Goal: Answer question/provide support

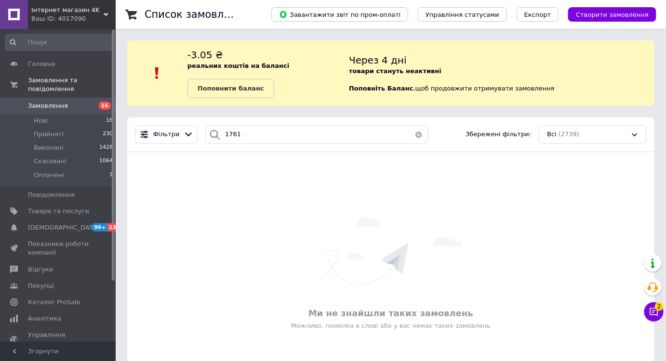
click at [94, 102] on span "16" at bounding box center [102, 106] width 27 height 9
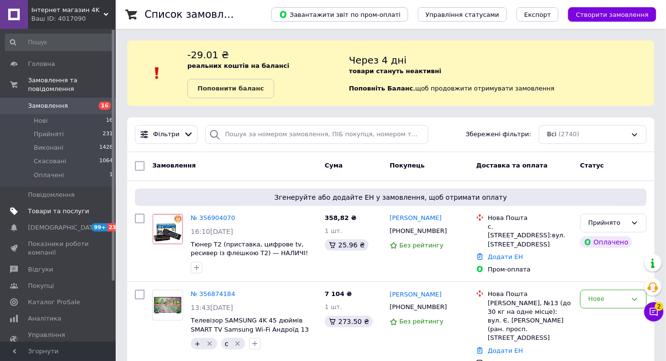
click at [65, 207] on span "Товари та послуги" at bounding box center [58, 211] width 61 height 9
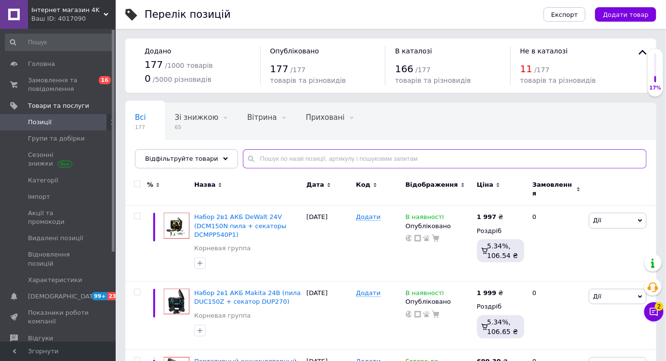
click at [289, 161] on input "text" at bounding box center [445, 158] width 404 height 19
paste input "тример"
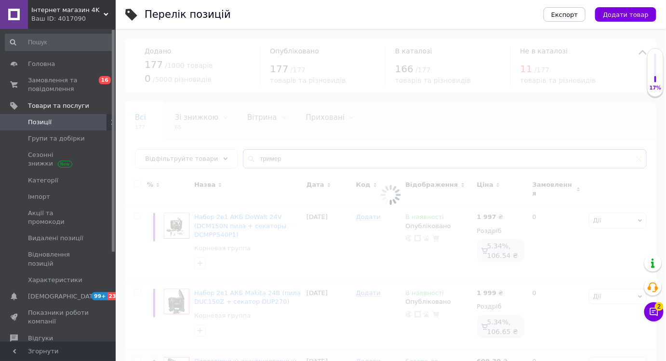
type input "тример"
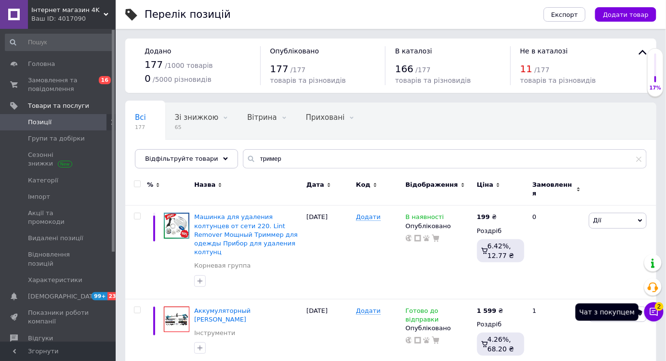
click at [658, 309] on span "2" at bounding box center [659, 307] width 9 height 9
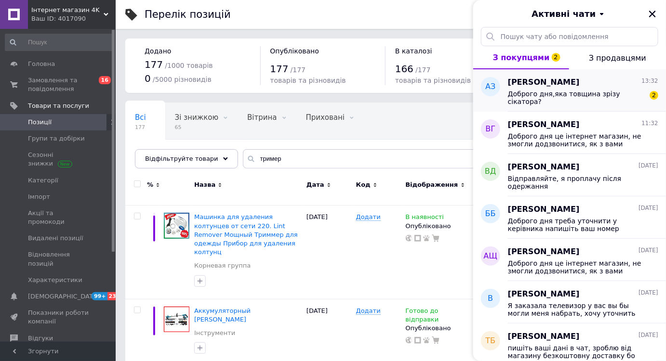
click at [592, 100] on div "Доброго дня,яка товщина зрізу сікатора?" at bounding box center [576, 97] width 137 height 15
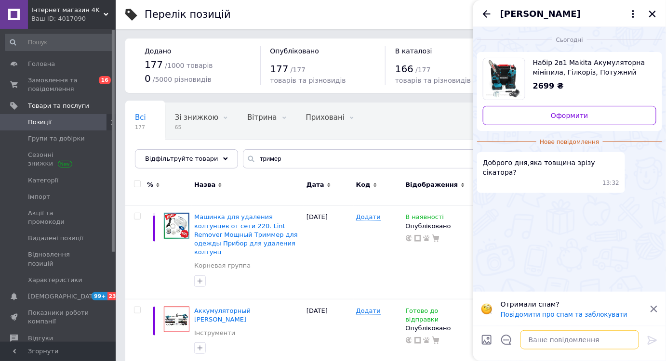
click at [569, 338] on textarea at bounding box center [580, 340] width 119 height 19
type textarea "30 мм"
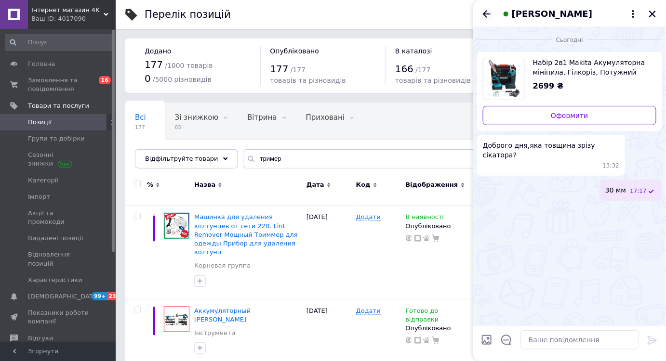
click at [487, 16] on icon "Назад" at bounding box center [487, 14] width 12 height 12
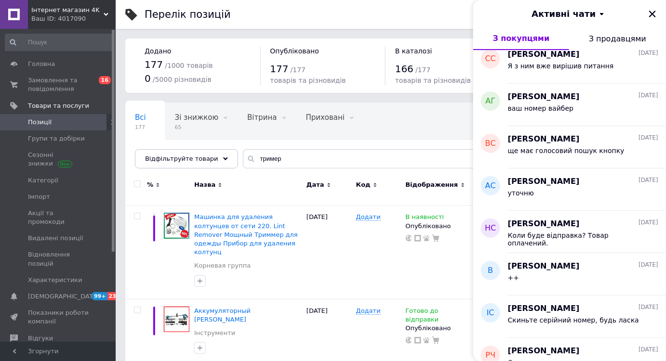
scroll to position [1779, 0]
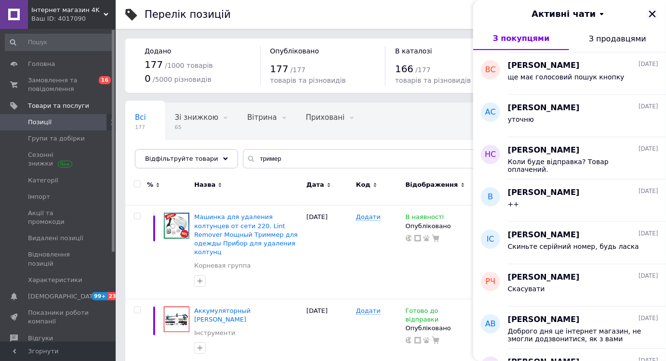
click at [649, 14] on icon "Закрити" at bounding box center [652, 14] width 9 height 9
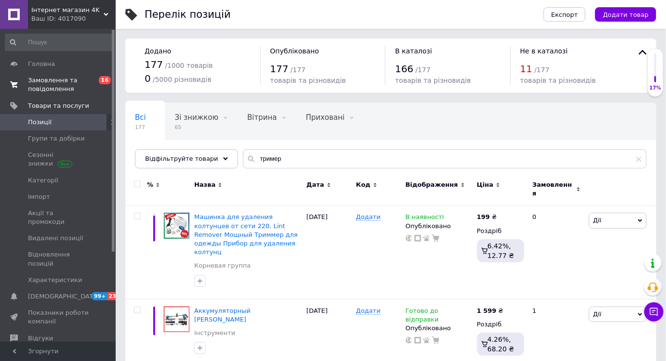
click at [88, 86] on span "Замовлення та повідомлення" at bounding box center [58, 84] width 61 height 17
